Goal: Information Seeking & Learning: Learn about a topic

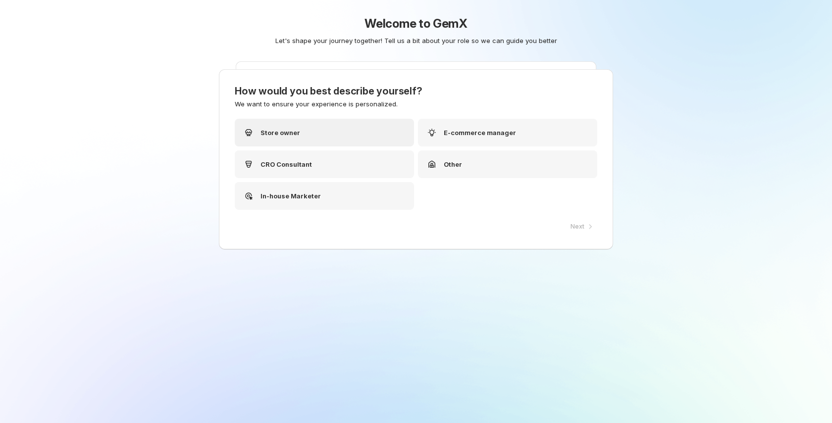
click at [335, 140] on div "Store owner" at bounding box center [324, 133] width 179 height 28
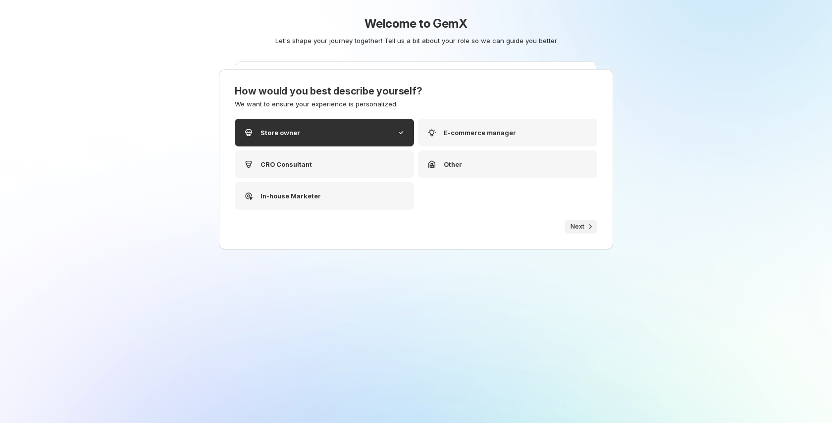
click at [585, 229] on icon "button" at bounding box center [590, 227] width 10 height 10
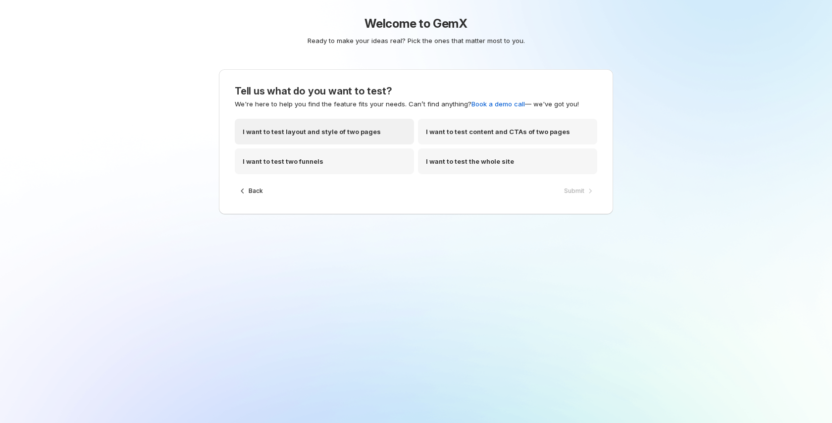
click at [350, 135] on p "I want to test layout and style of two pages" at bounding box center [312, 132] width 138 height 10
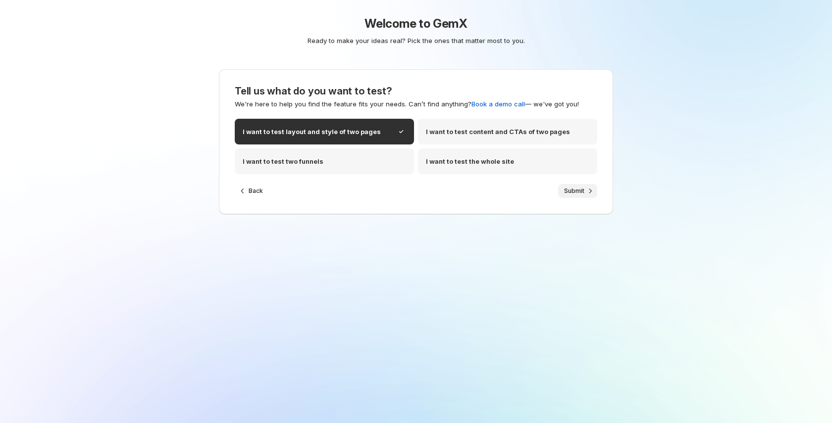
click at [585, 189] on icon "button" at bounding box center [590, 191] width 10 height 10
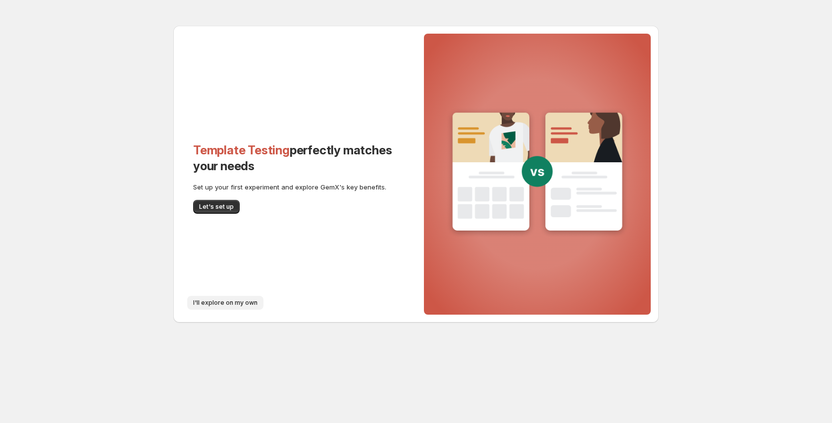
click at [228, 302] on span "I'll explore on my own" at bounding box center [225, 303] width 64 height 8
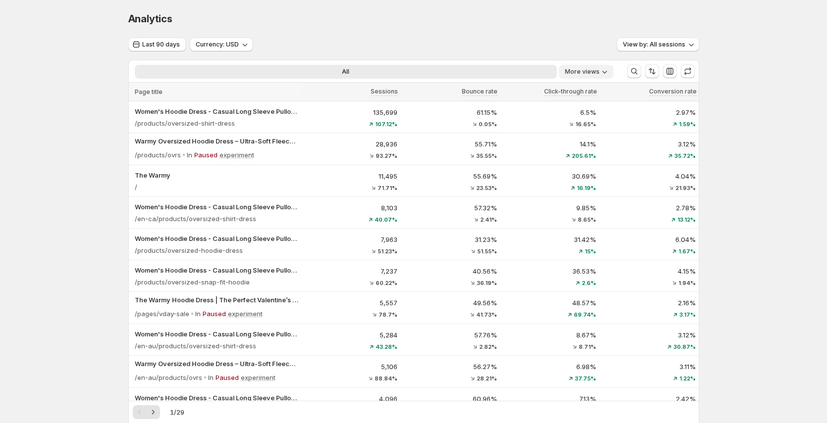
click at [607, 73] on icon "More views" at bounding box center [604, 72] width 5 height 3
click at [599, 72] on span "More views" at bounding box center [582, 72] width 35 height 8
click at [591, 77] on button "More views" at bounding box center [586, 72] width 54 height 14
click at [748, 134] on div "Compare to last period: [DATE] - [DATE]" at bounding box center [682, 137] width 135 height 32
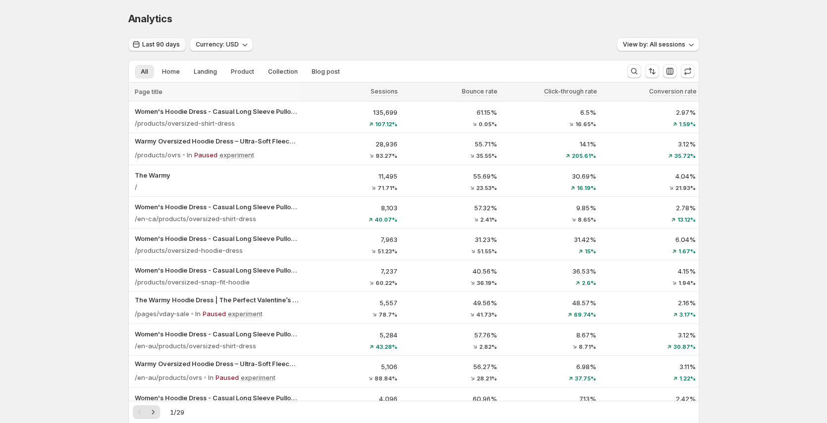
click at [153, 46] on span "Last 90 days" at bounding box center [161, 45] width 38 height 8
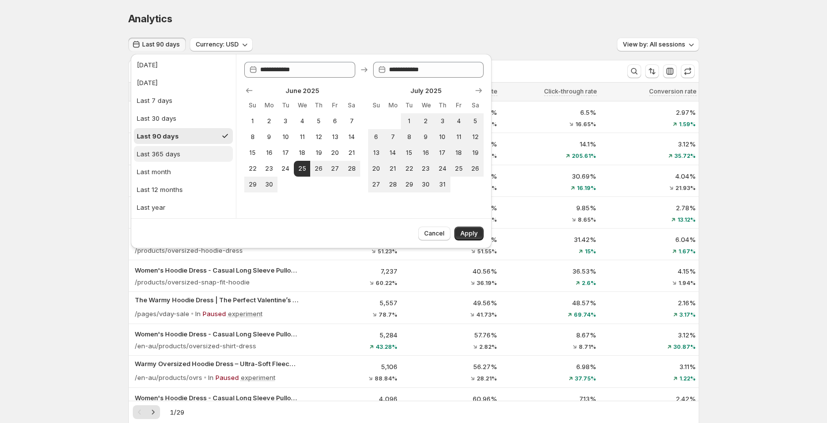
click at [179, 151] on div "Last 365 days" at bounding box center [159, 154] width 44 height 10
type input "**********"
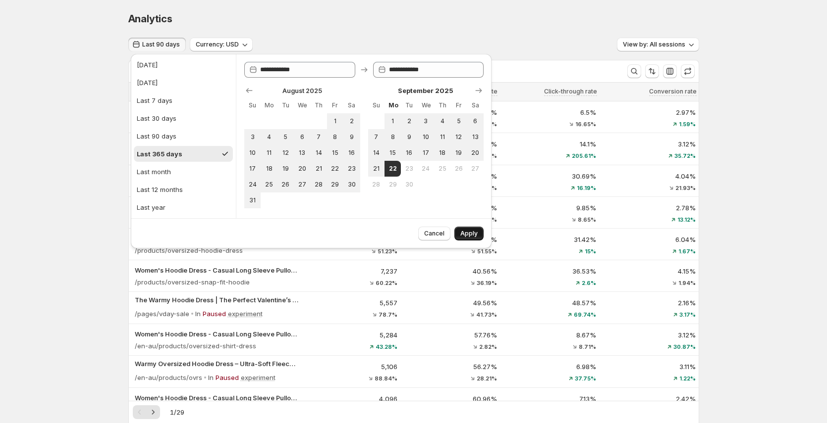
click at [473, 235] on span "Apply" at bounding box center [468, 234] width 17 height 8
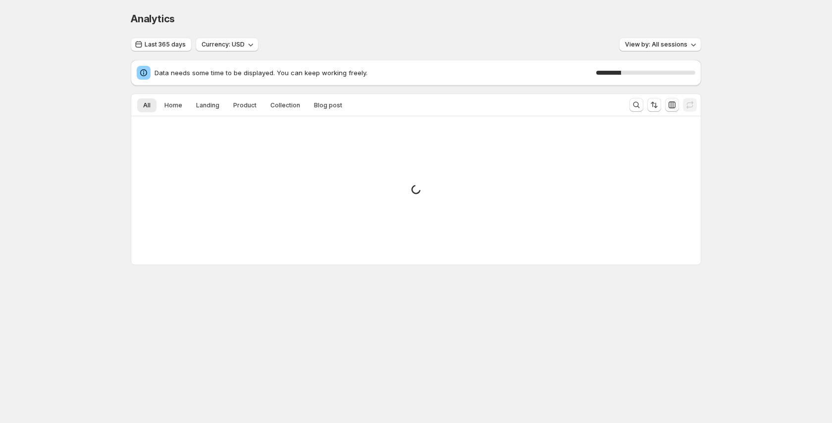
click at [665, 106] on button "button" at bounding box center [672, 105] width 14 height 14
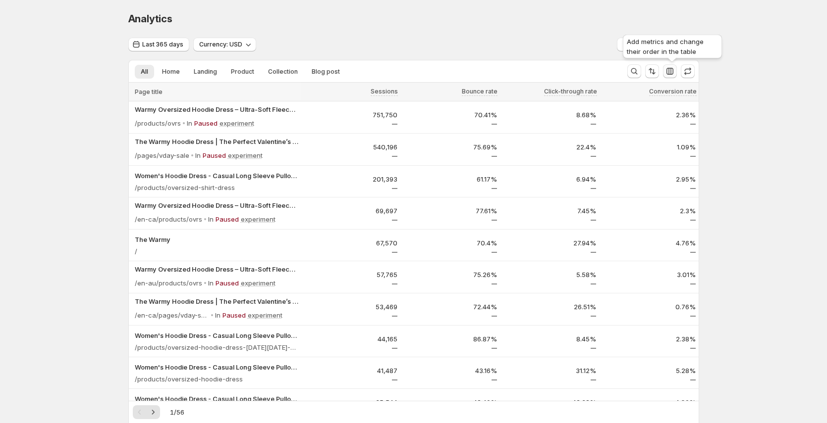
click at [675, 70] on icon "button" at bounding box center [670, 71] width 10 height 10
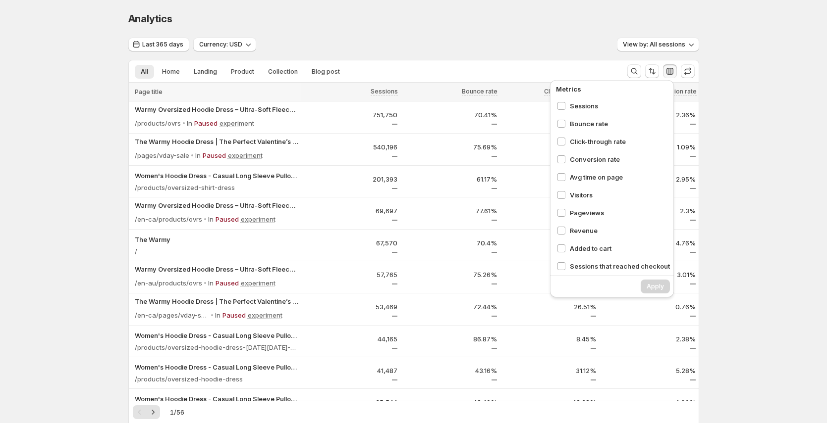
click at [751, 94] on div "Analytics. This page is ready Analytics Last 365 days Currency: USD View by: Al…" at bounding box center [413, 248] width 827 height 497
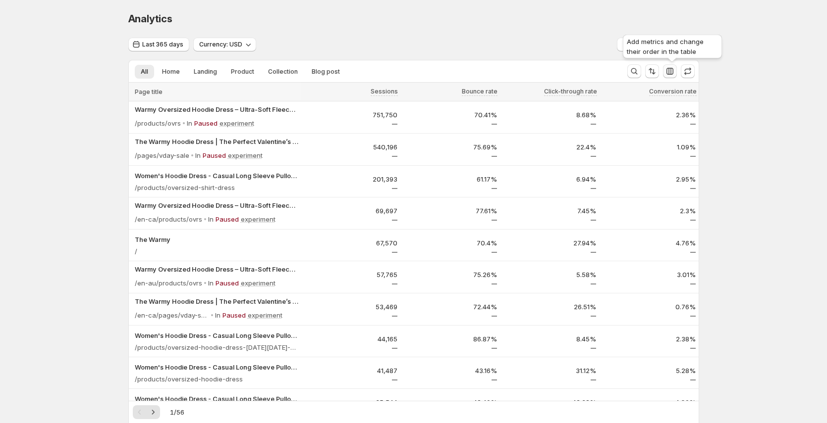
click at [672, 72] on icon "button" at bounding box center [670, 71] width 10 height 10
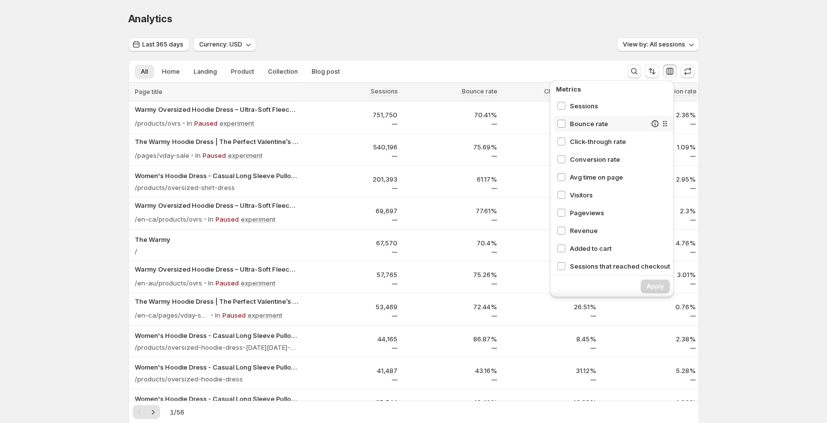
click at [790, 125] on div "Analytics. This page is ready Analytics Last 365 days Currency: USD View by: Al…" at bounding box center [413, 248] width 827 height 497
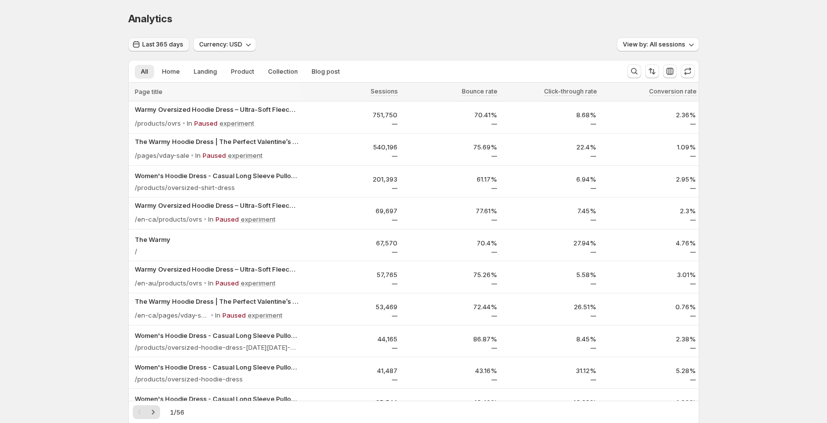
click at [168, 45] on span "Last 365 days" at bounding box center [162, 45] width 41 height 8
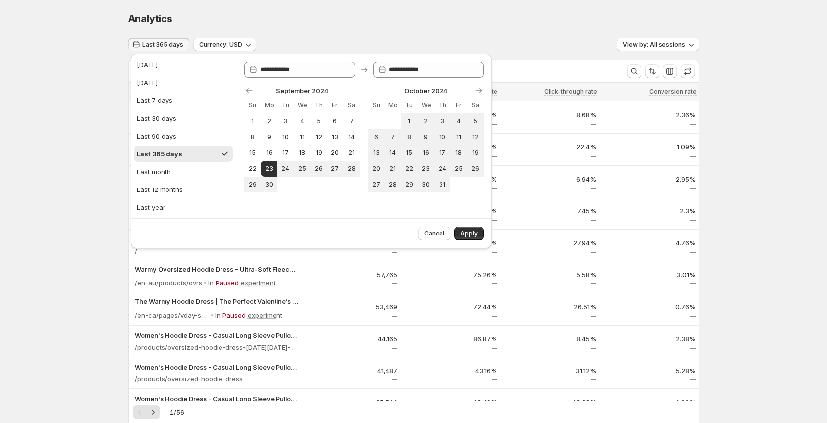
click at [524, 0] on div "Analytics. This page is ready Analytics" at bounding box center [413, 19] width 571 height 38
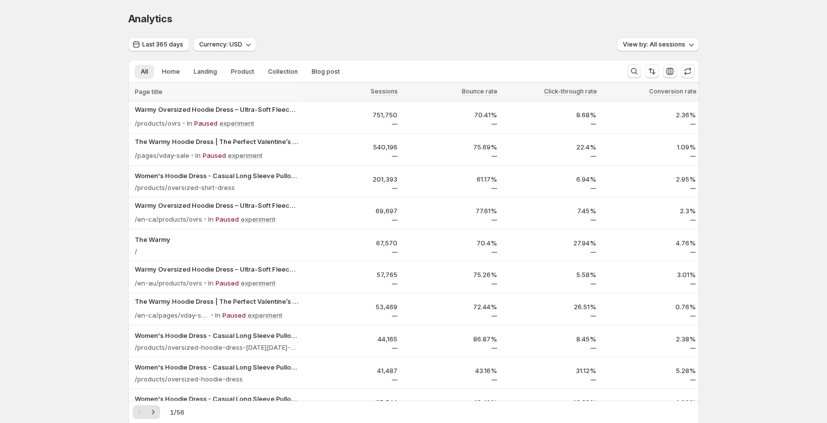
click at [156, 52] on div "Last 365 days" at bounding box center [158, 45] width 61 height 14
click at [157, 49] on button "Last 365 days" at bounding box center [158, 45] width 61 height 14
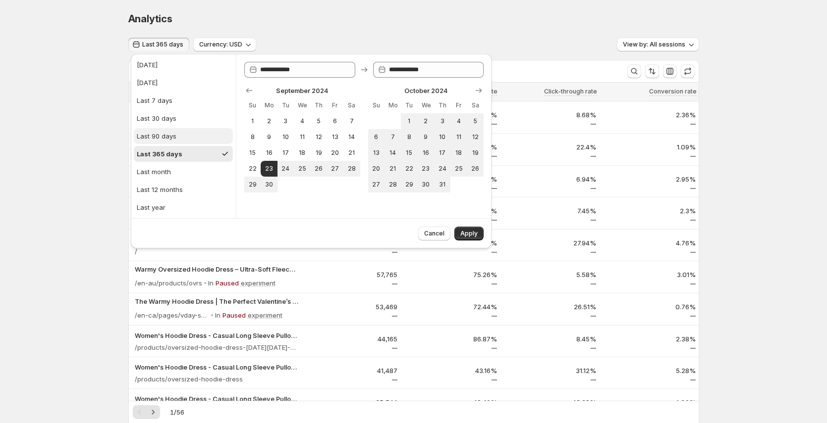
click at [163, 133] on div "Last 90 days" at bounding box center [157, 136] width 40 height 10
type input "**********"
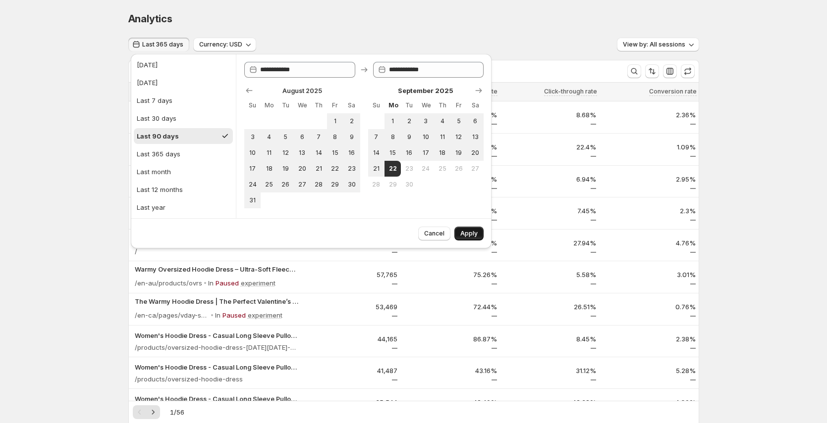
click at [473, 234] on span "Apply" at bounding box center [468, 234] width 17 height 8
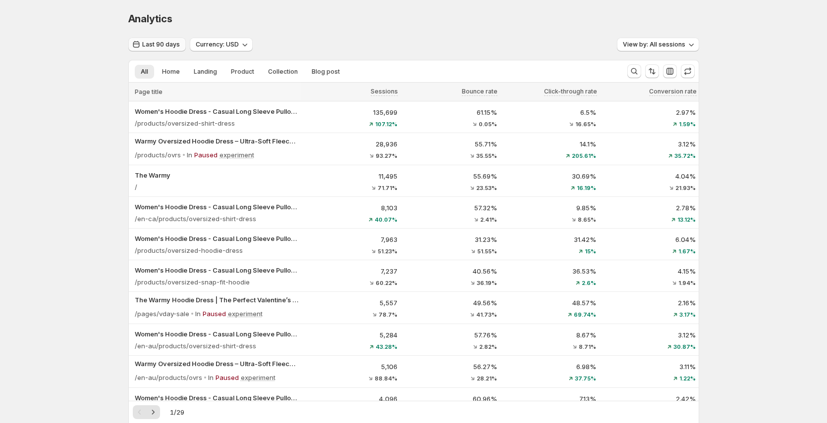
click at [161, 46] on span "Last 90 days" at bounding box center [161, 45] width 38 height 8
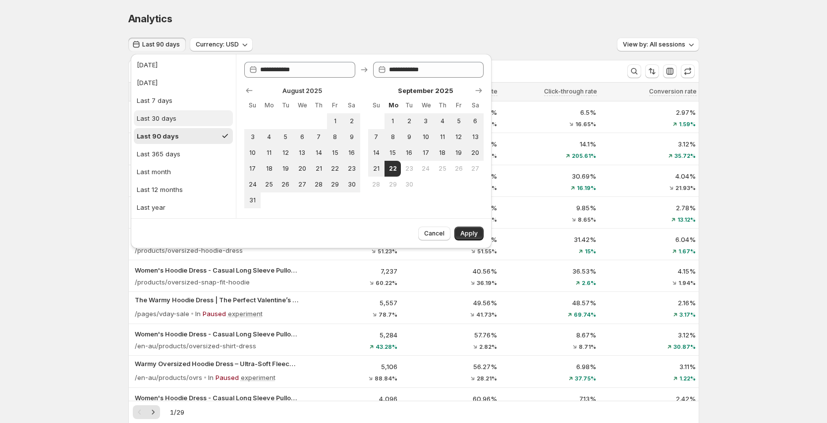
click at [173, 123] on button "Last 30 days" at bounding box center [183, 118] width 99 height 16
type input "**********"
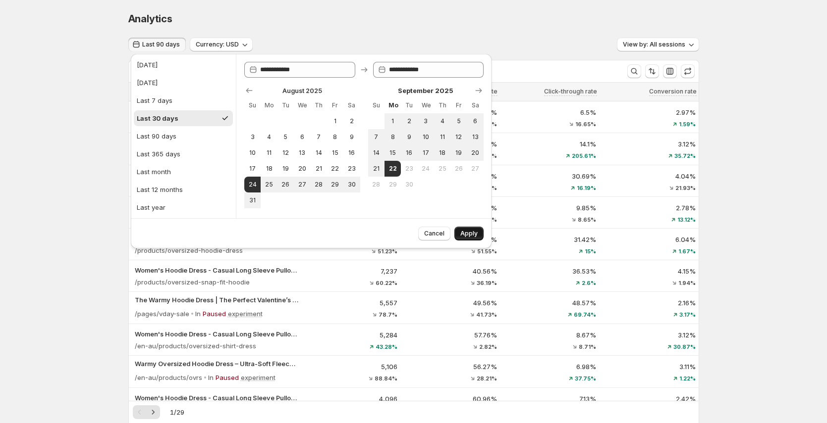
click at [474, 233] on span "Apply" at bounding box center [468, 234] width 17 height 8
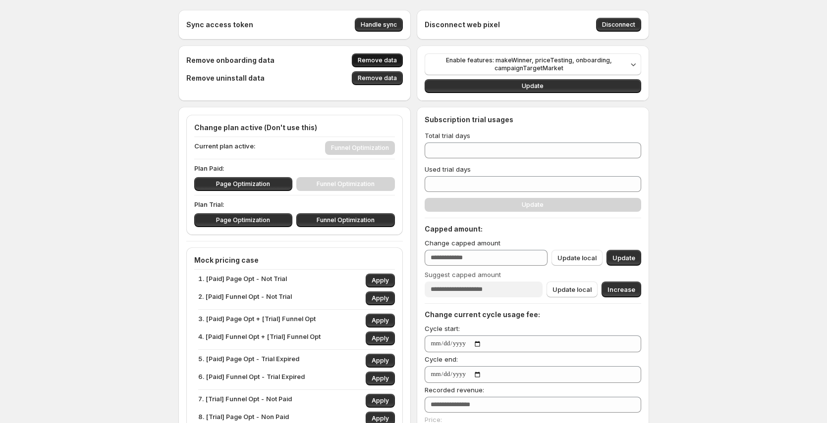
click at [380, 58] on span "Remove data" at bounding box center [377, 60] width 39 height 8
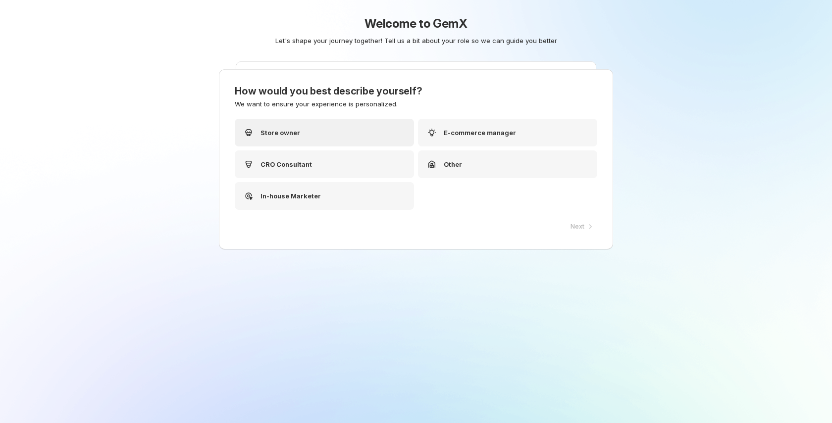
click at [333, 127] on div "Store owner" at bounding box center [324, 133] width 179 height 28
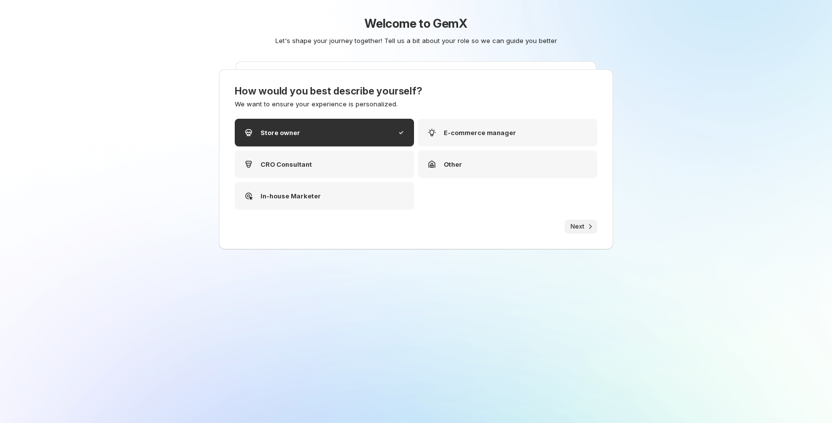
click at [588, 232] on button "Next" at bounding box center [581, 227] width 33 height 14
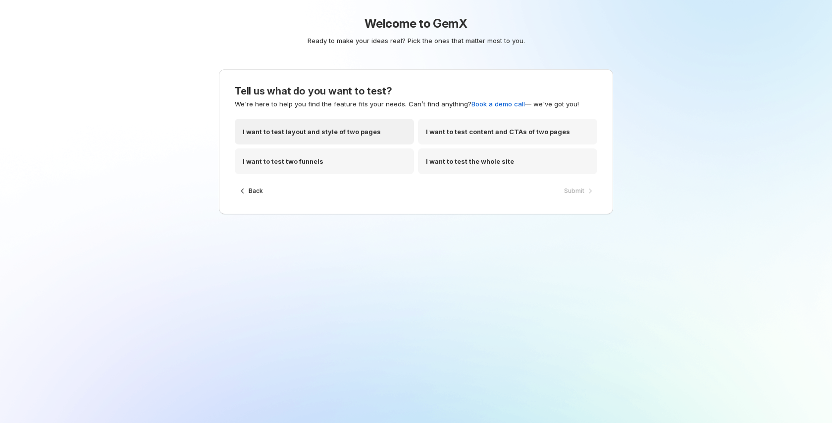
click at [359, 129] on p "I want to test layout and style of two pages" at bounding box center [312, 132] width 138 height 10
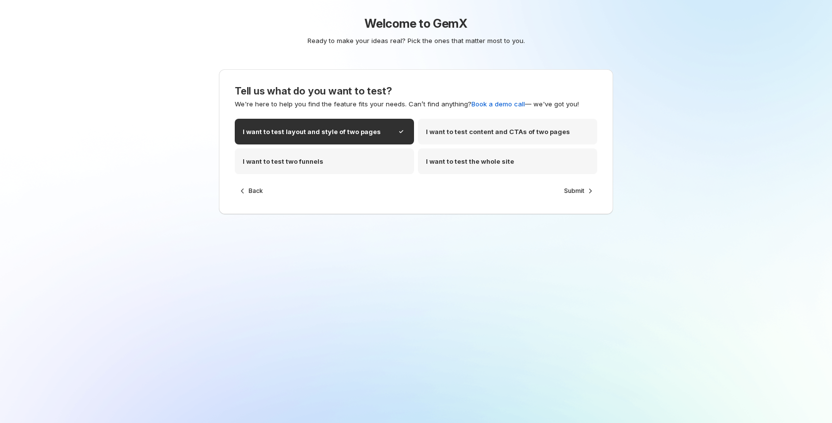
click at [589, 202] on div "Tell us what do you want to test? We're here to help you find the feature fits …" at bounding box center [416, 141] width 394 height 145
click at [585, 195] on icon "button" at bounding box center [590, 191] width 10 height 10
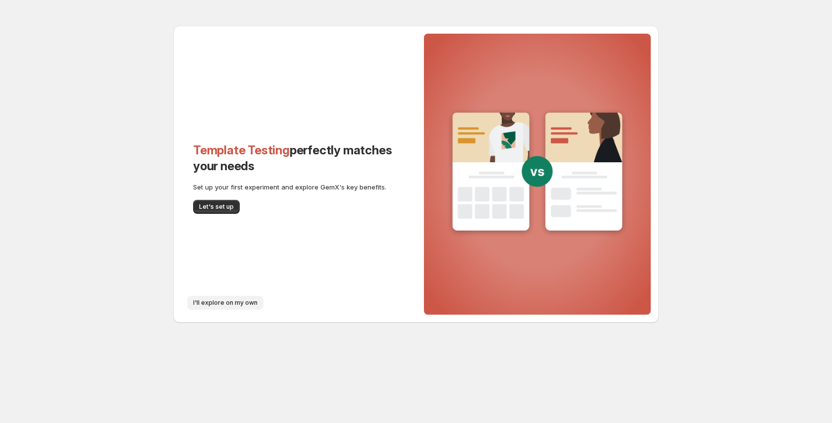
click at [211, 301] on span "I'll explore on my own" at bounding box center [225, 303] width 64 height 8
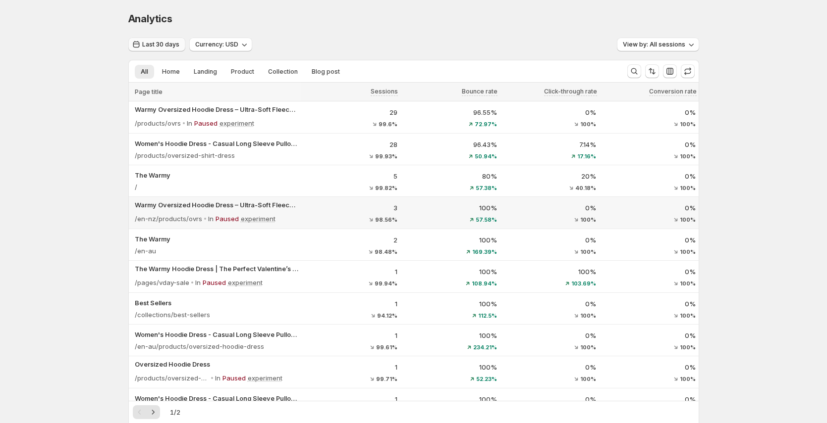
click at [158, 42] on span "Last 30 days" at bounding box center [160, 45] width 37 height 8
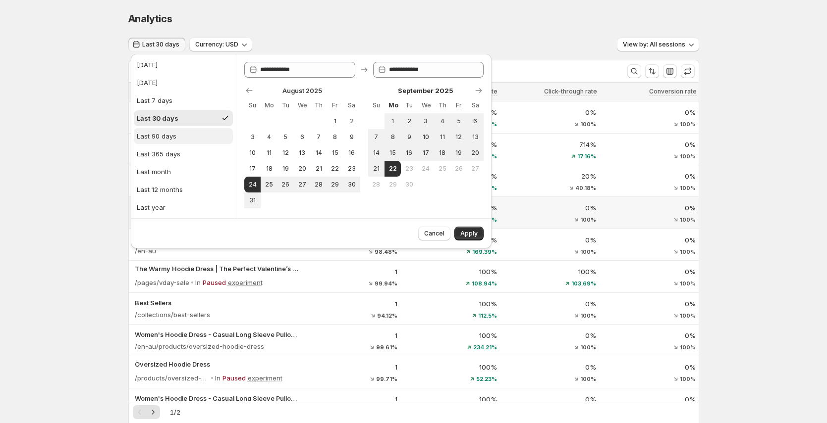
click at [173, 142] on button "Last 90 days" at bounding box center [183, 136] width 99 height 16
type input "**********"
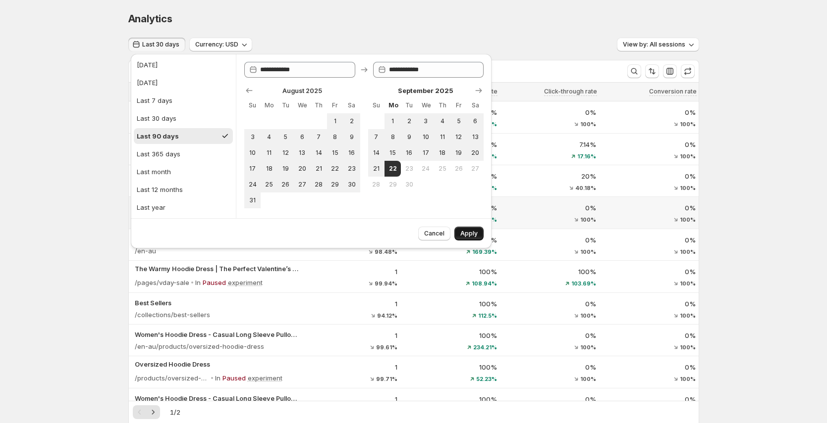
click at [476, 235] on span "Apply" at bounding box center [468, 234] width 17 height 8
